Goal: Check status

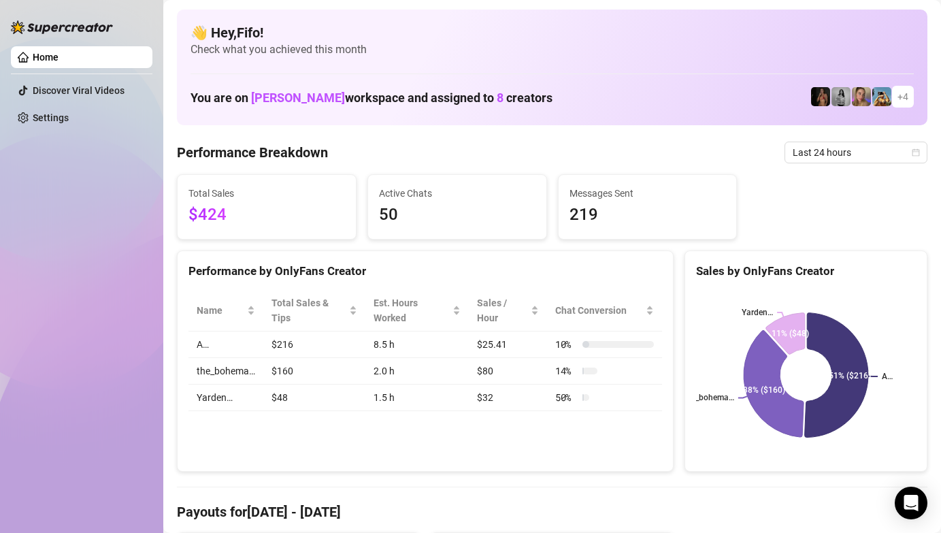
click at [883, 143] on span "Last 24 hours" at bounding box center [856, 152] width 127 height 20
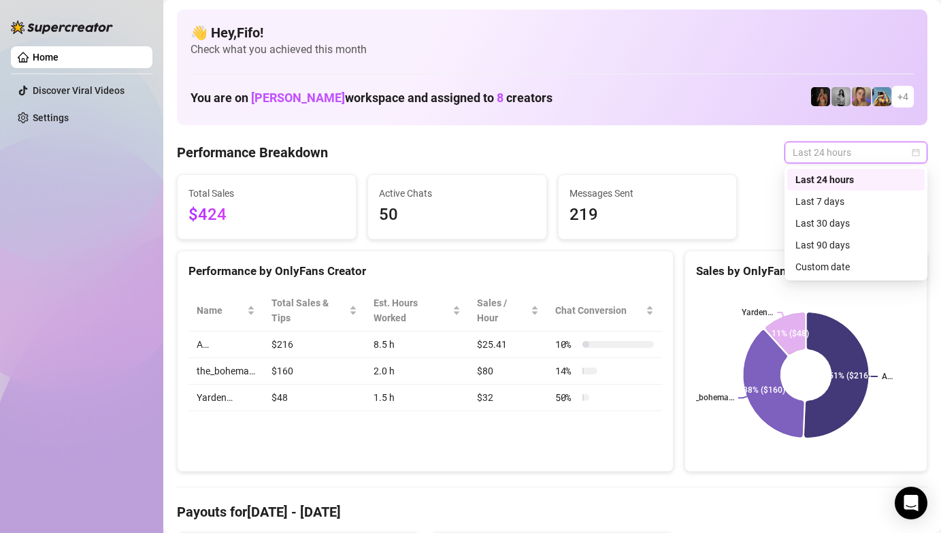
click at [876, 185] on div "Last 24 hours" at bounding box center [855, 179] width 121 height 15
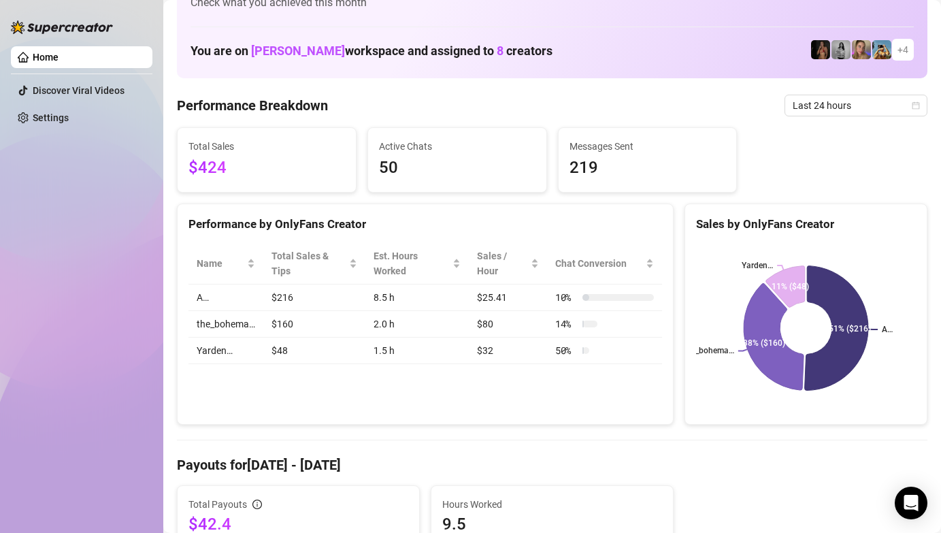
scroll to position [49, 0]
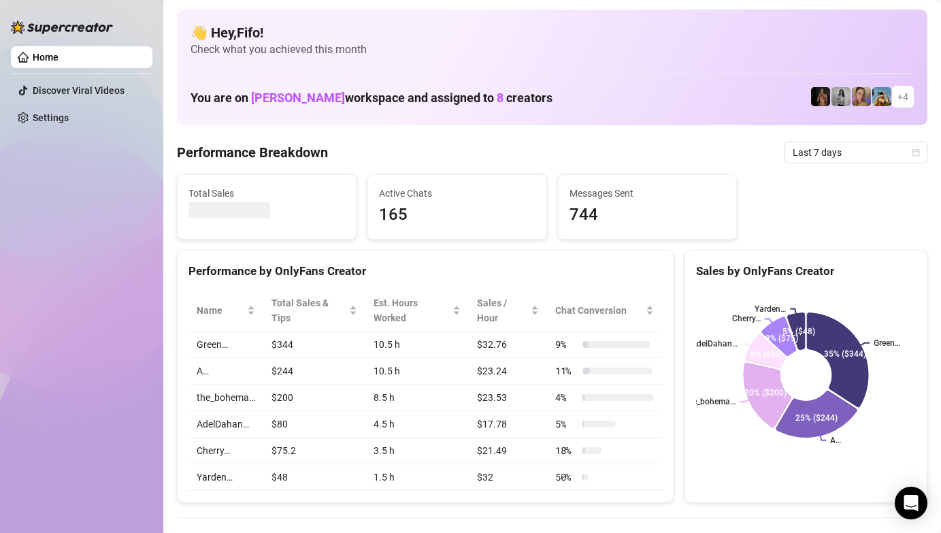
click at [848, 176] on div "Total Sales Active Chats 165 Messages Sent 744" at bounding box center [551, 206] width 761 height 65
click at [848, 158] on span "Last 7 days" at bounding box center [856, 152] width 127 height 20
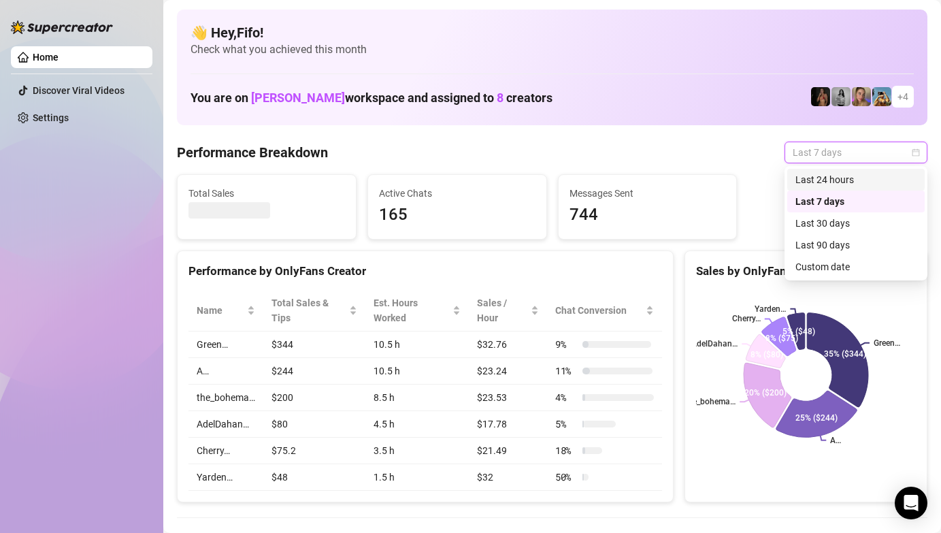
click at [850, 182] on div "Last 24 hours" at bounding box center [855, 179] width 121 height 15
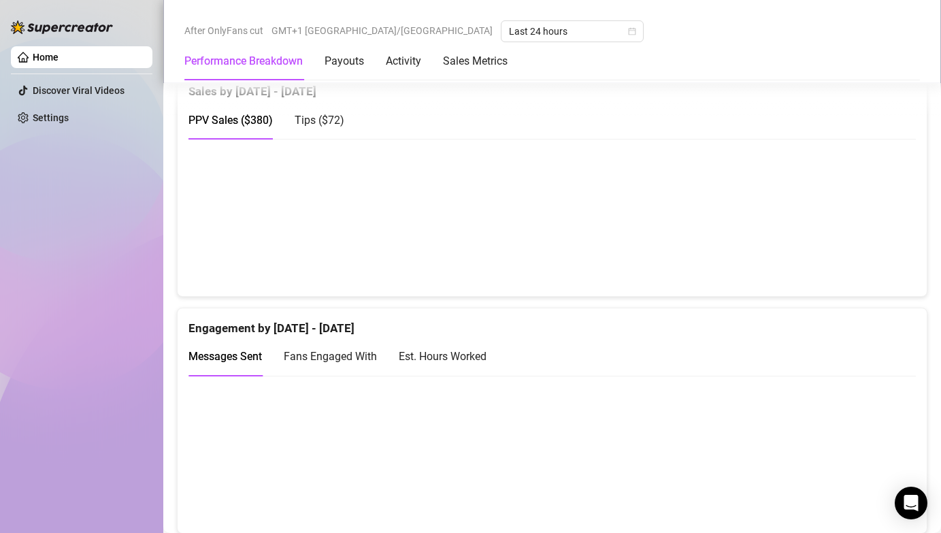
scroll to position [706, 0]
